Goal: Information Seeking & Learning: Learn about a topic

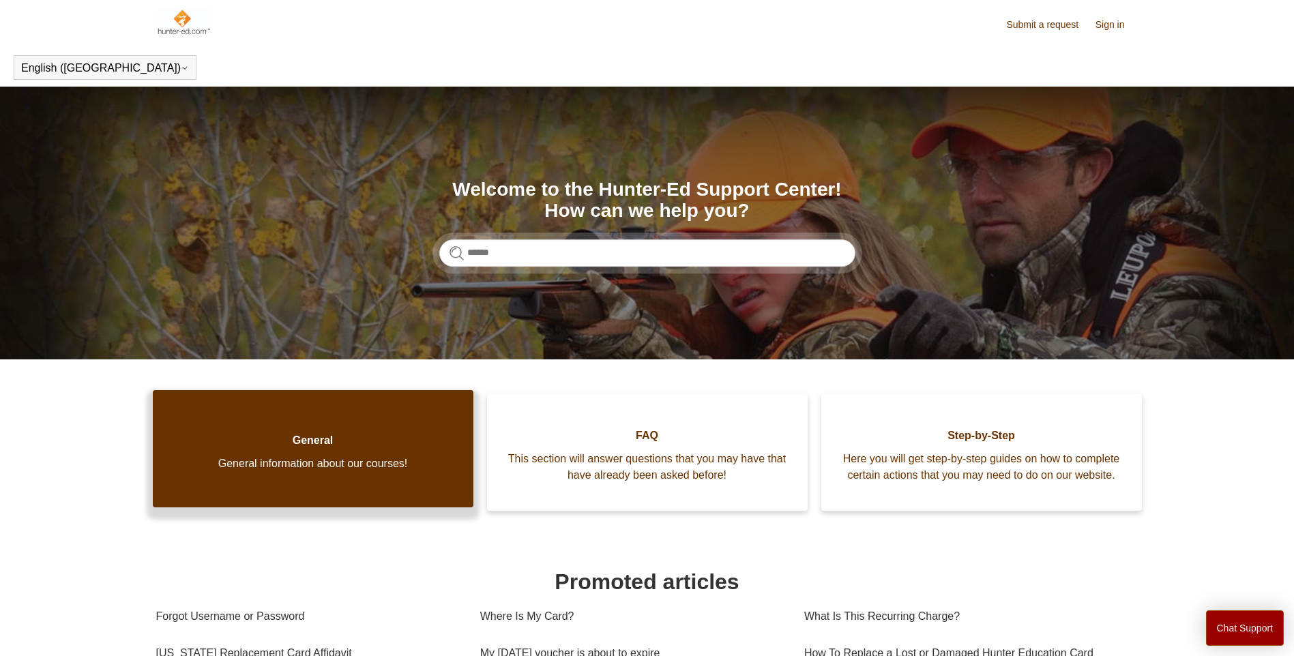
click at [315, 410] on link "General General information about our courses!" at bounding box center [313, 448] width 321 height 117
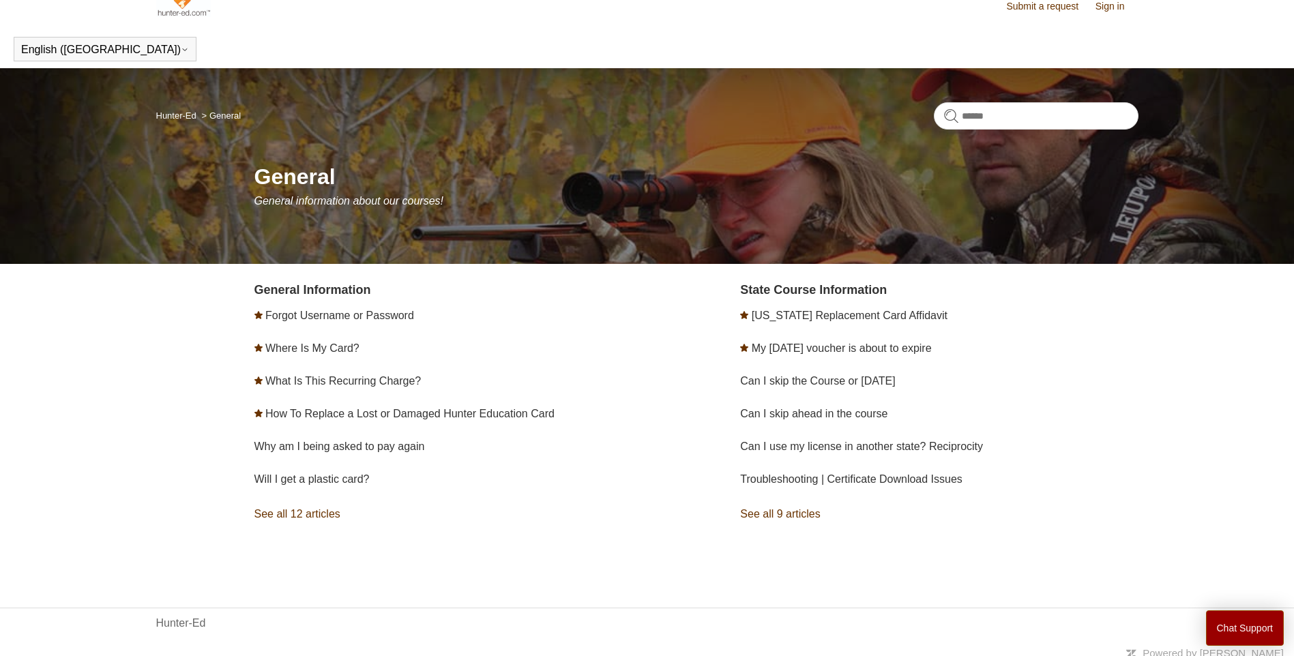
scroll to position [27, 0]
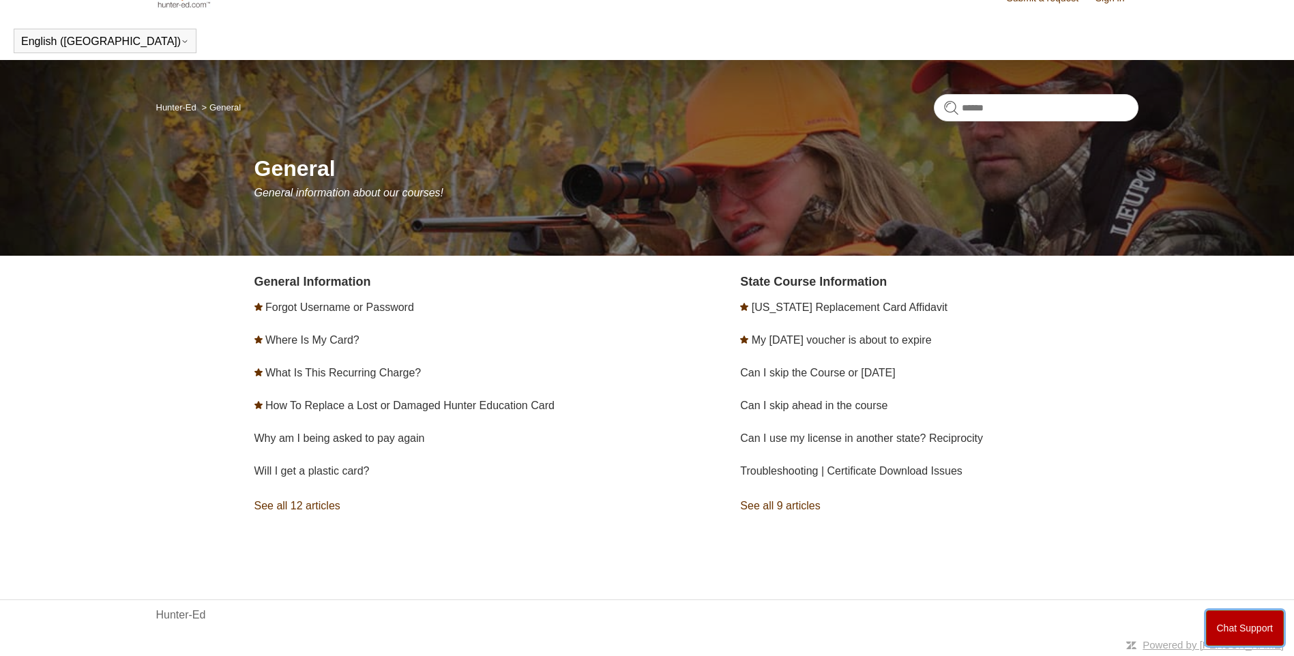
click at [1248, 634] on button "Chat Support" at bounding box center [1245, 627] width 78 height 35
click at [790, 421] on ul "[US_STATE] Replacement Card Affidavit My [DATE] voucher is about to expire Can …" at bounding box center [939, 389] width 398 height 196
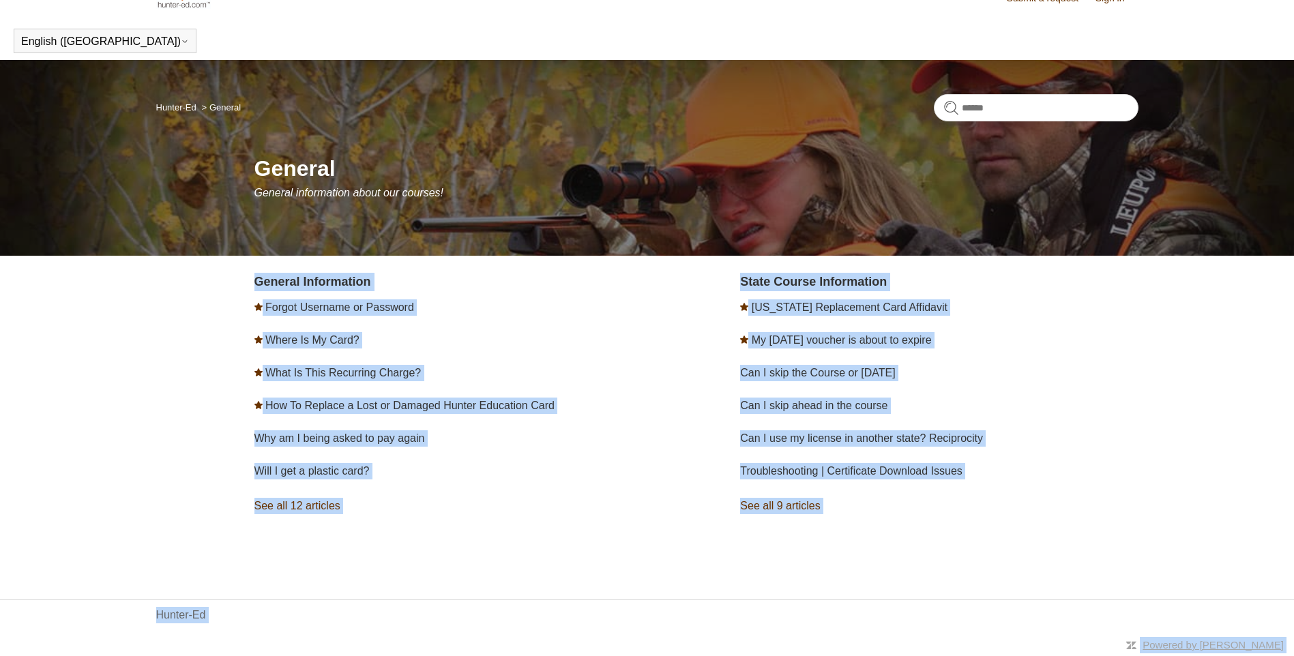
click at [929, 209] on body "Skip to main content Submit a request Sign in English ([GEOGRAPHIC_DATA]) Españ…" at bounding box center [647, 314] width 1294 height 683
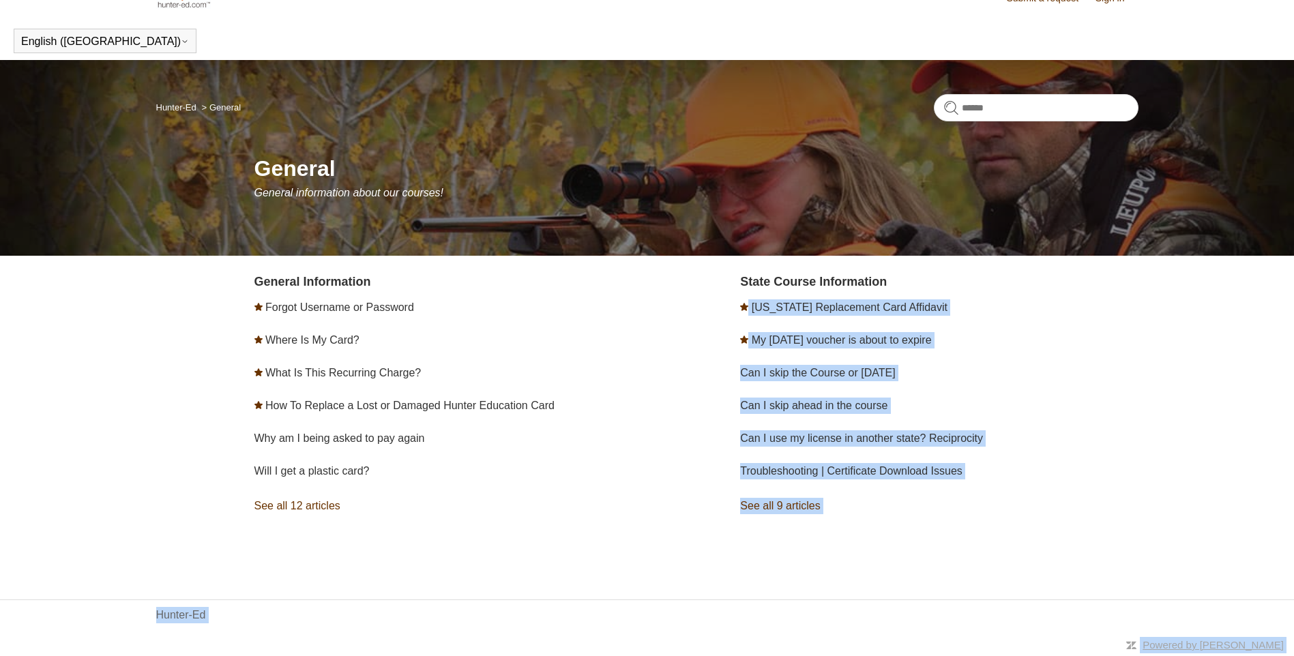
click at [1016, 258] on body "Skip to main content Submit a request Sign in English ([GEOGRAPHIC_DATA]) Españ…" at bounding box center [647, 314] width 1294 height 683
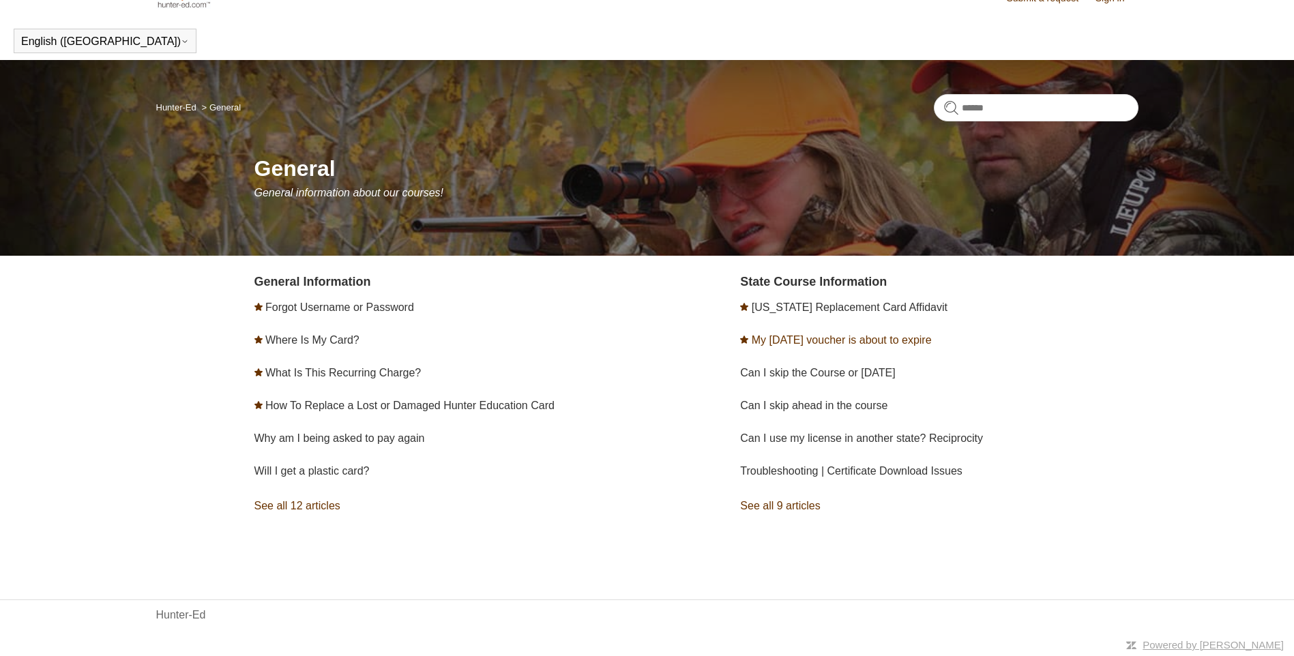
scroll to position [0, 0]
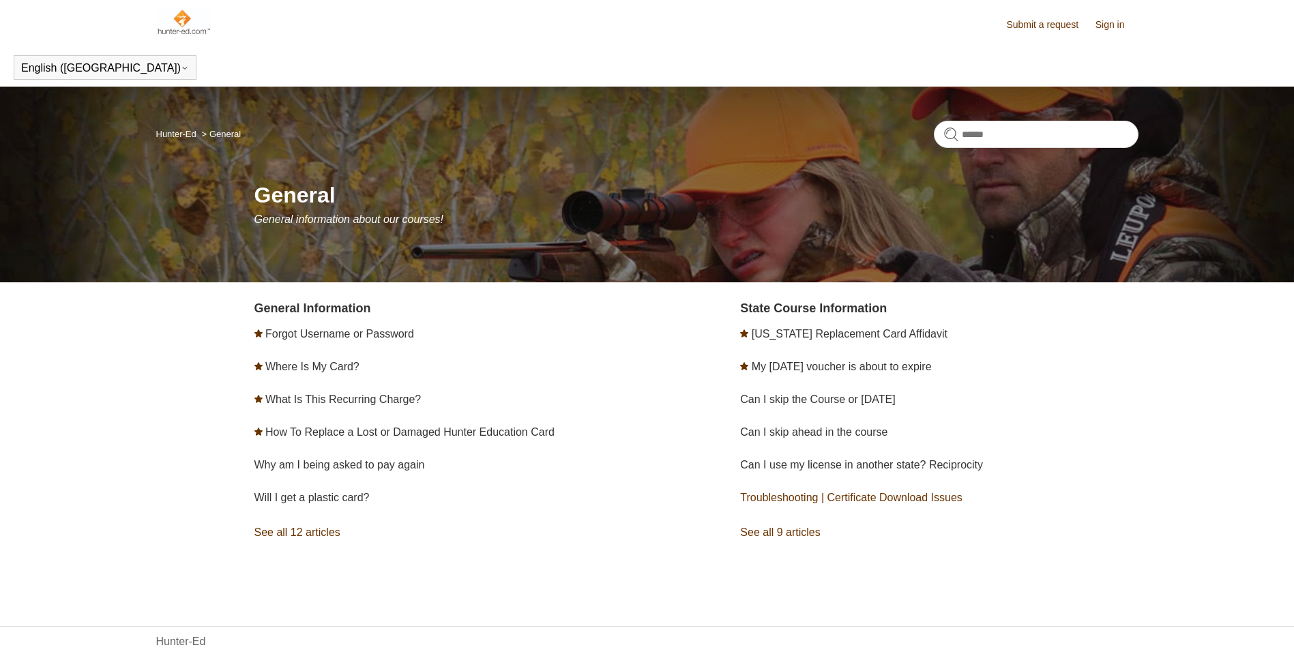
click at [876, 496] on link "Troubleshooting | Certificate Download Issues" at bounding box center [851, 498] width 222 height 12
